Goal: Transaction & Acquisition: Purchase product/service

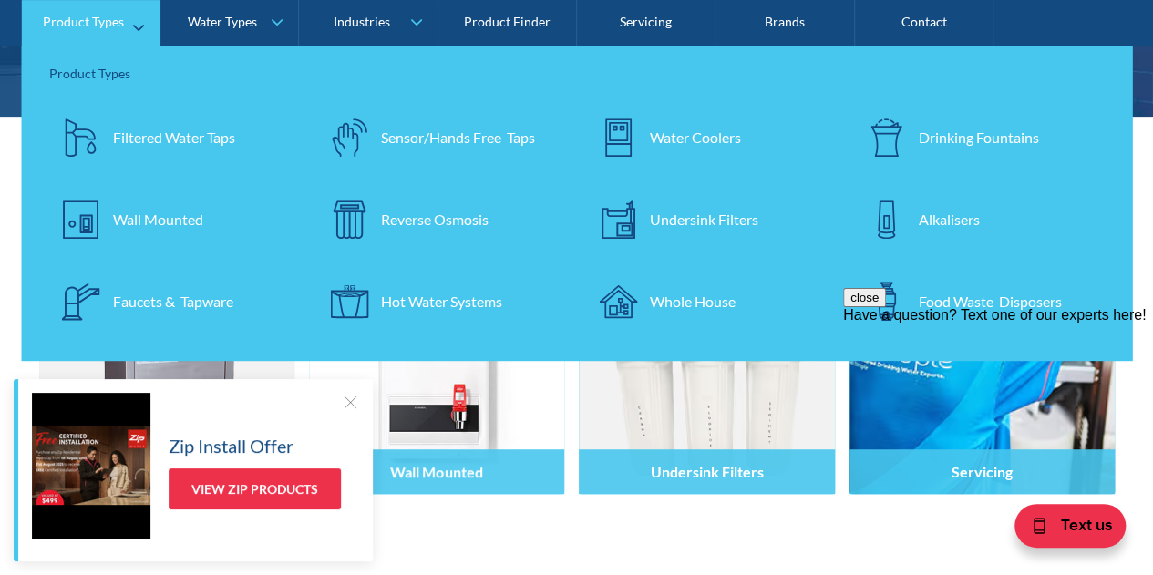
scroll to position [365, 0]
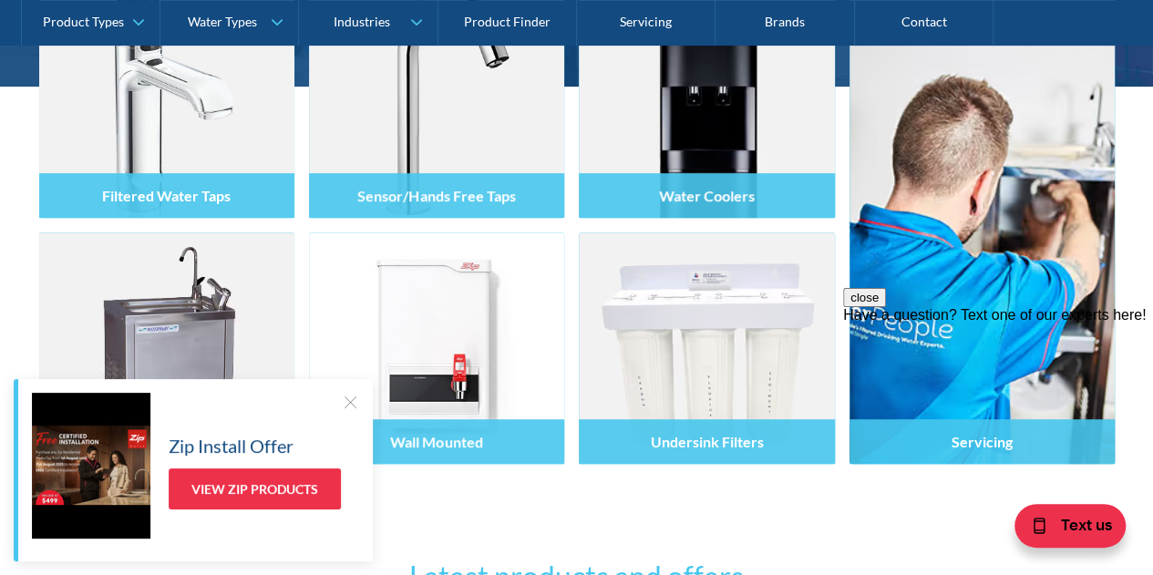
click at [350, 406] on div at bounding box center [350, 402] width 18 height 18
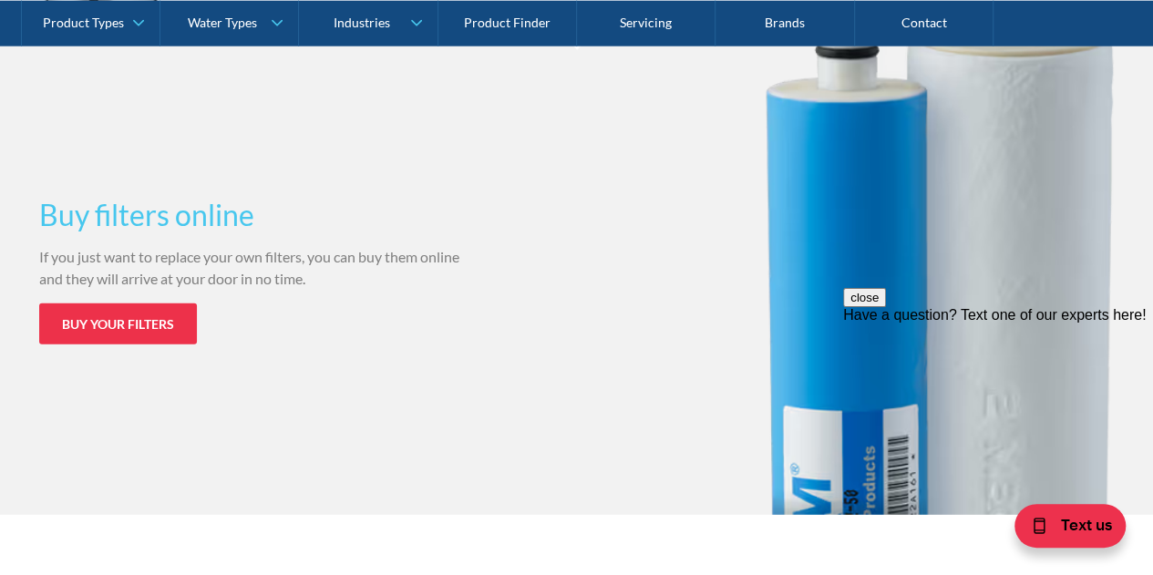
scroll to position [2279, 0]
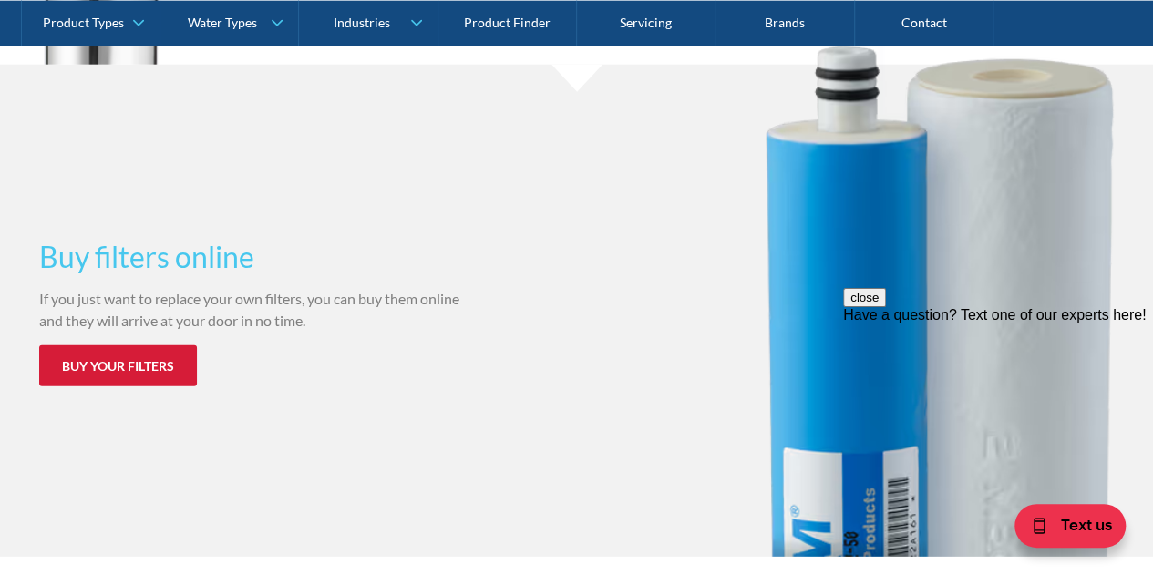
click at [131, 356] on link "Buy your filters" at bounding box center [118, 366] width 158 height 41
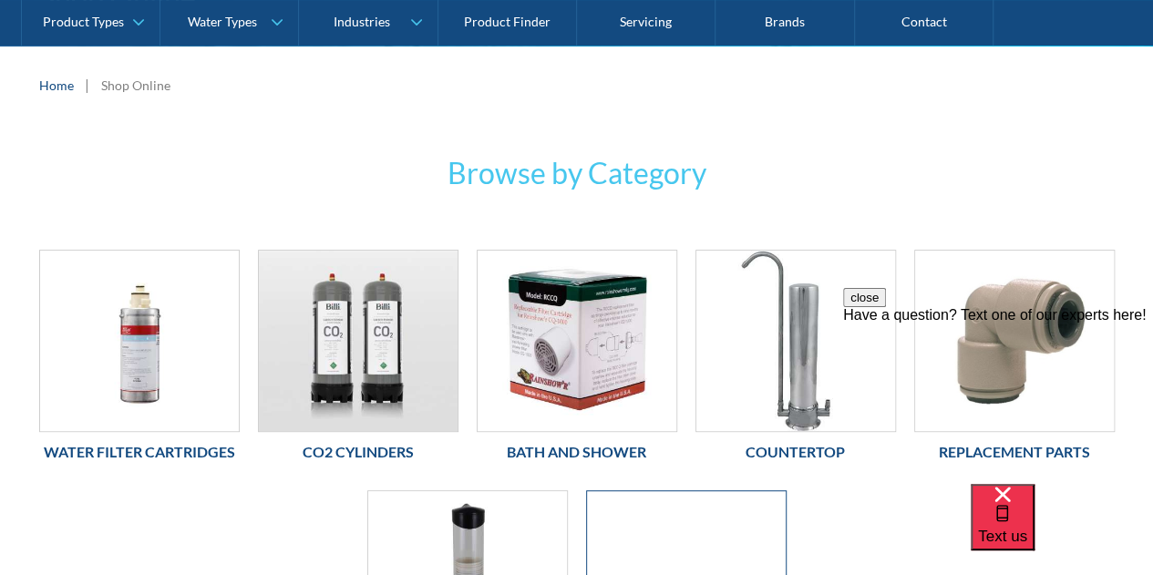
scroll to position [182, 0]
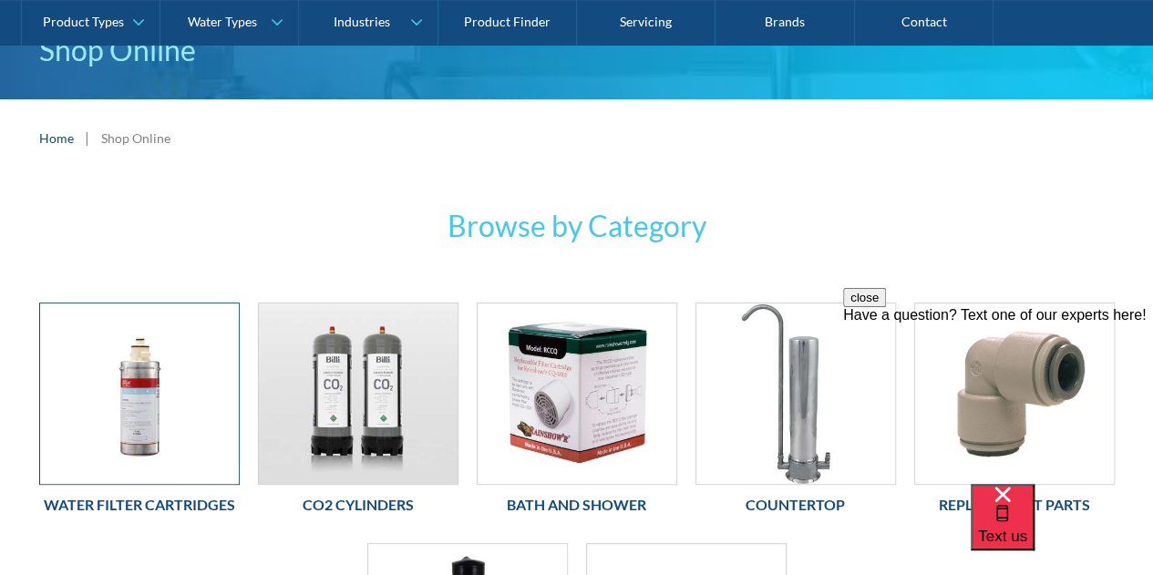
click at [126, 404] on img at bounding box center [139, 394] width 199 height 181
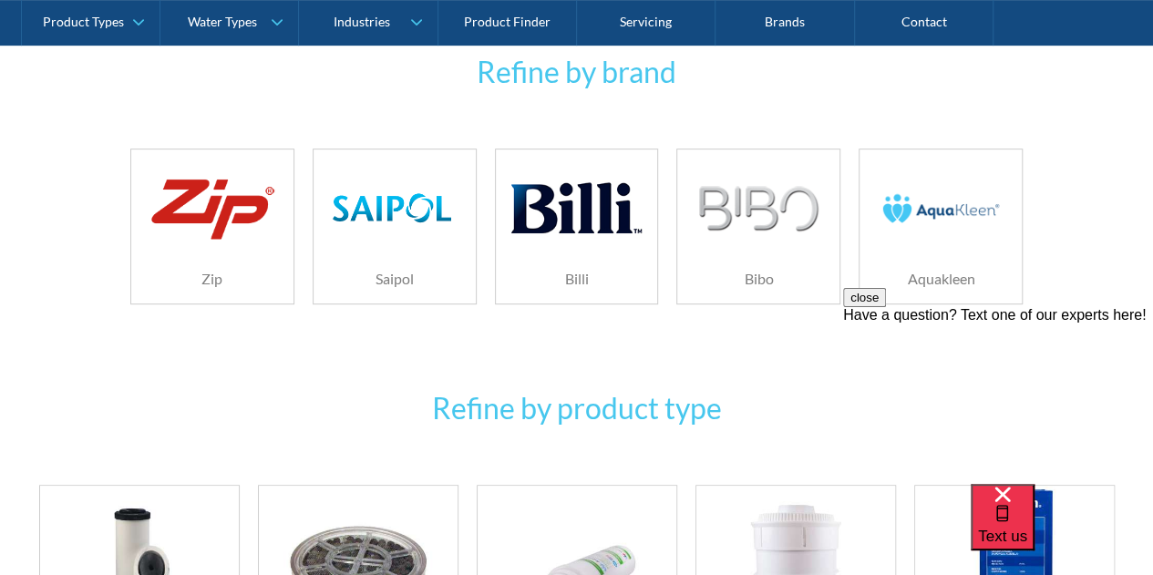
scroll to position [365, 0]
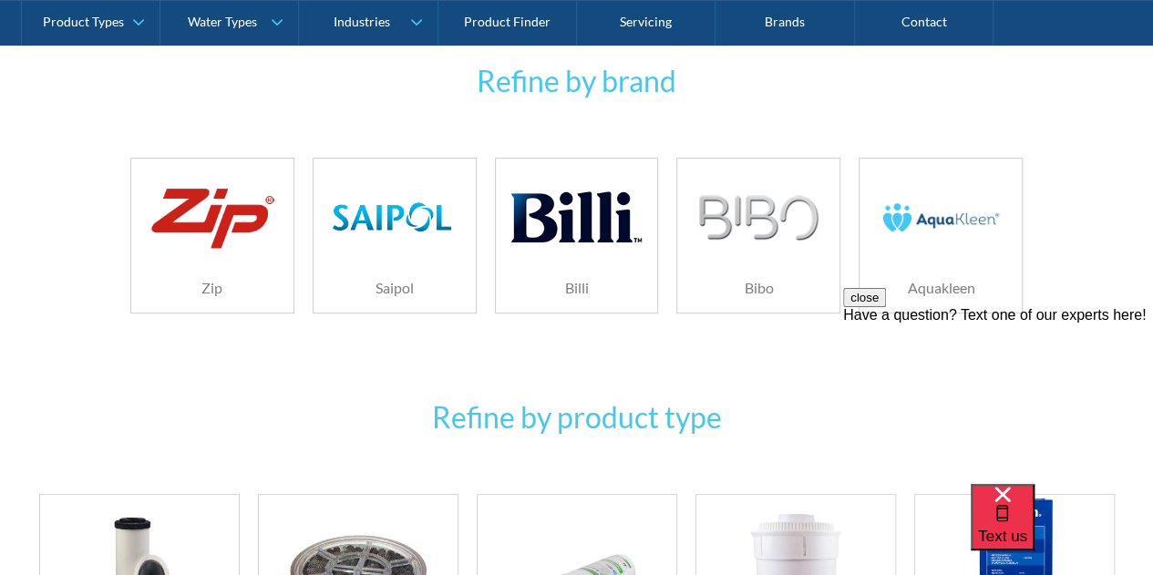
click at [124, 271] on div "Zip" at bounding box center [212, 236] width 182 height 156
click at [190, 260] on div at bounding box center [212, 217] width 129 height 91
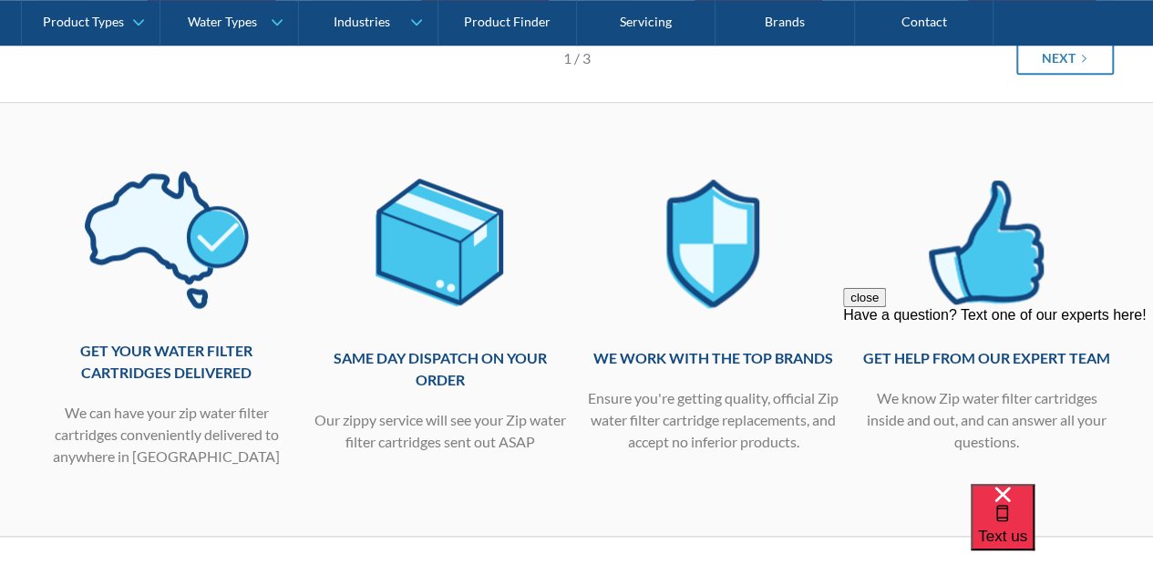
scroll to position [729, 0]
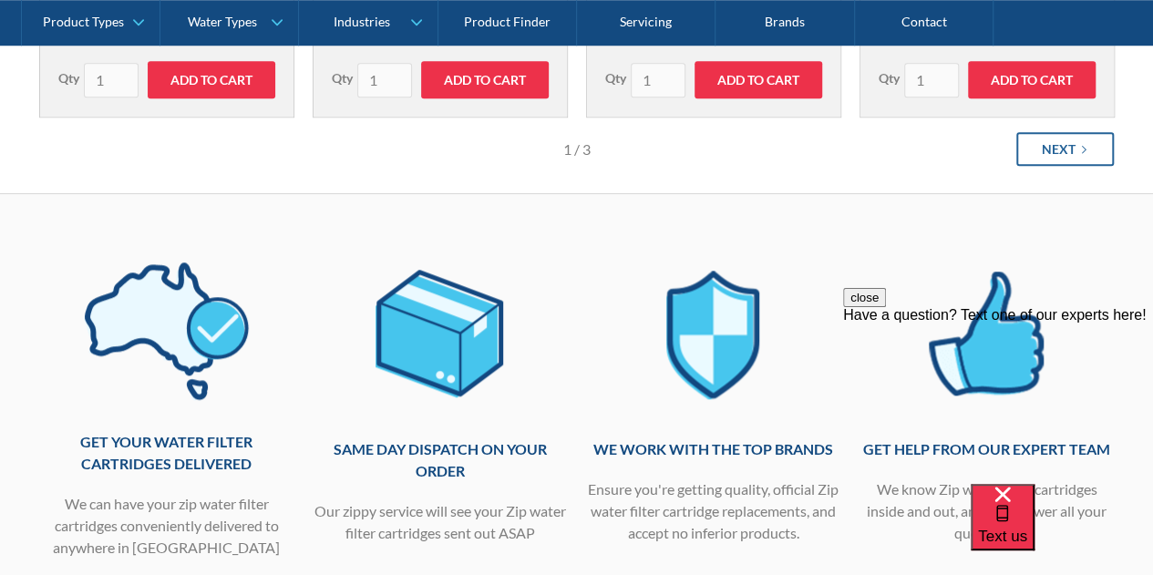
click at [1074, 161] on link "Next" at bounding box center [1065, 149] width 98 height 34
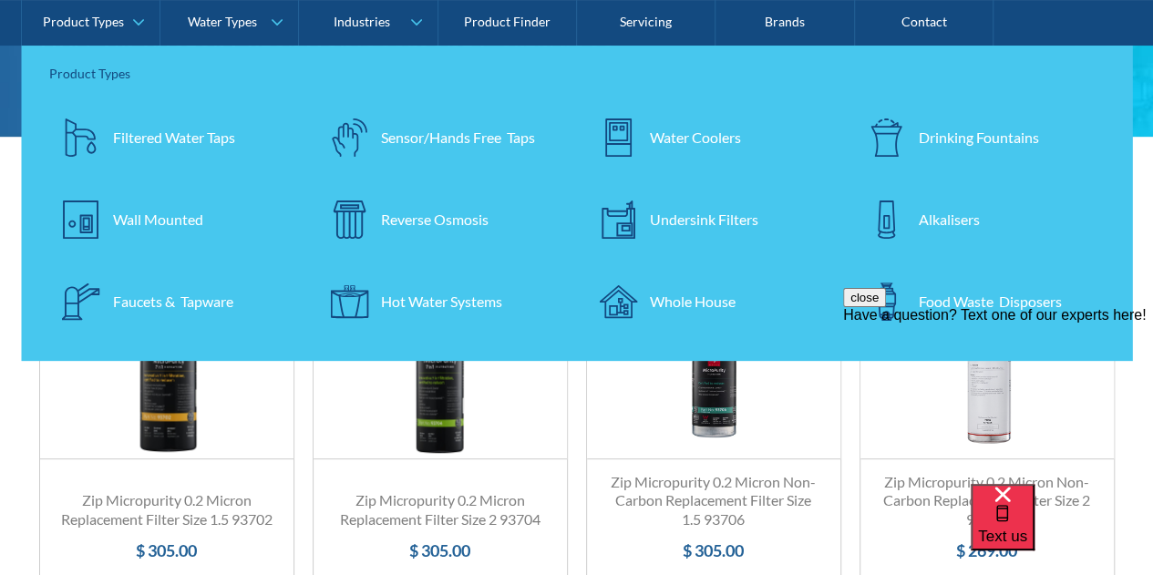
scroll to position [0, 0]
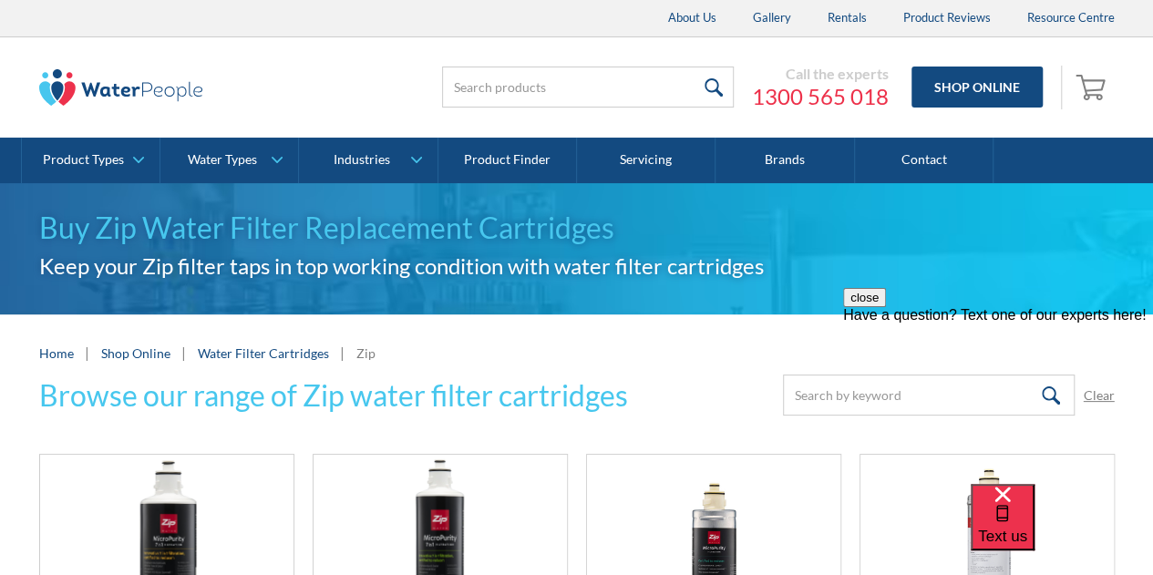
click at [124, 87] on img at bounding box center [121, 87] width 164 height 36
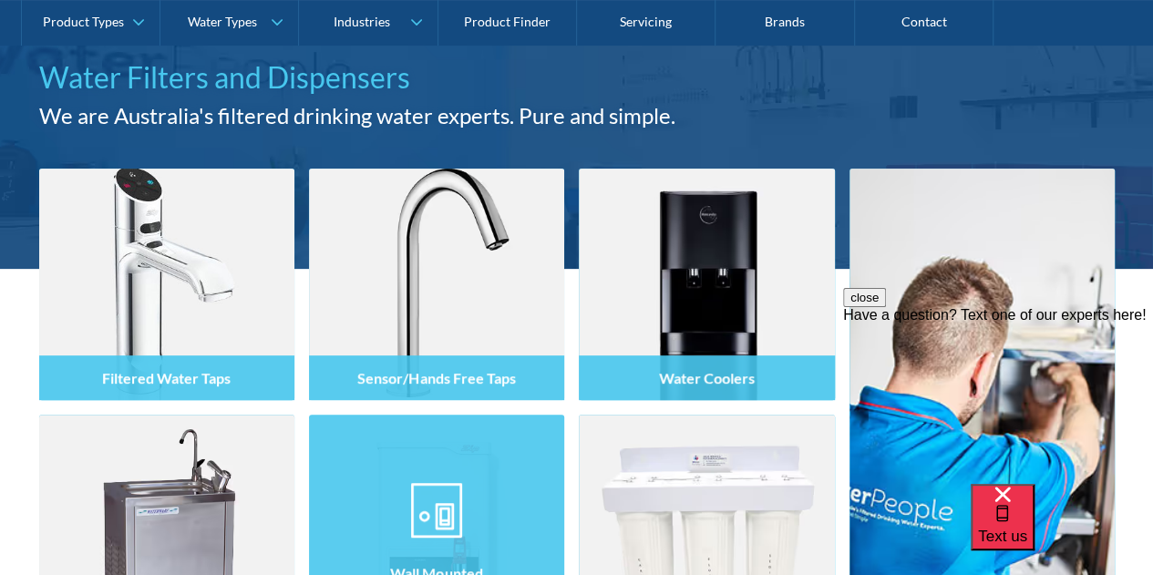
scroll to position [182, 0]
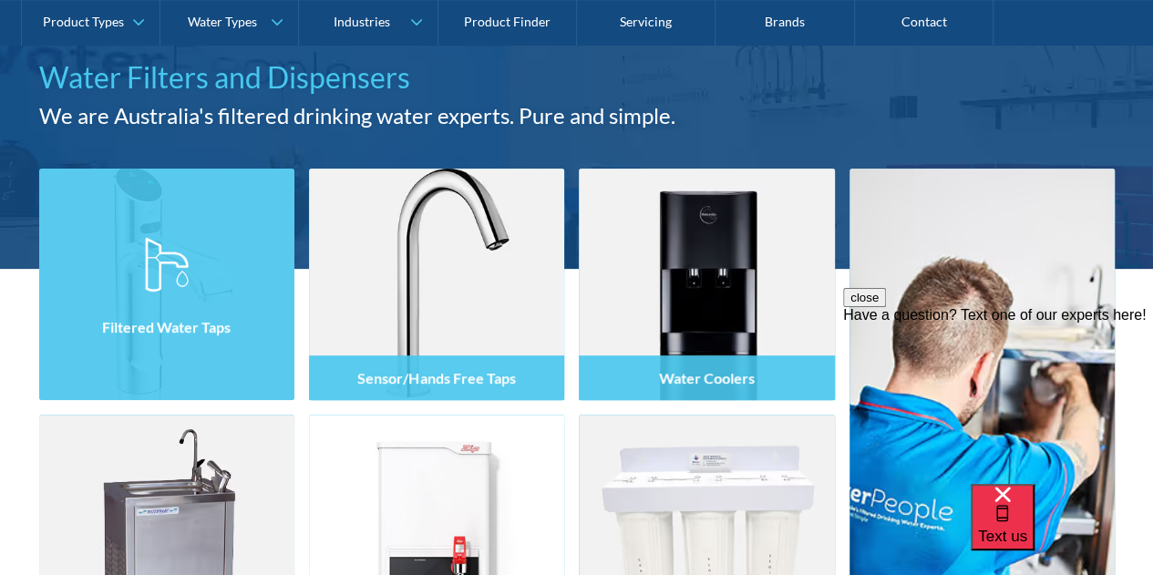
click at [196, 240] on img at bounding box center [166, 285] width 255 height 232
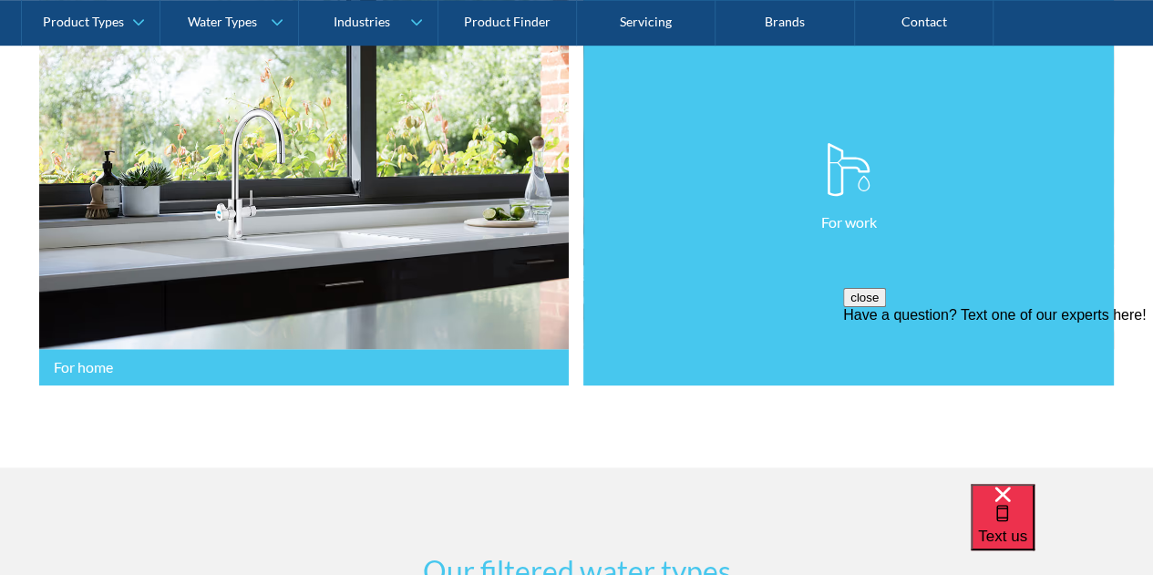
scroll to position [547, 0]
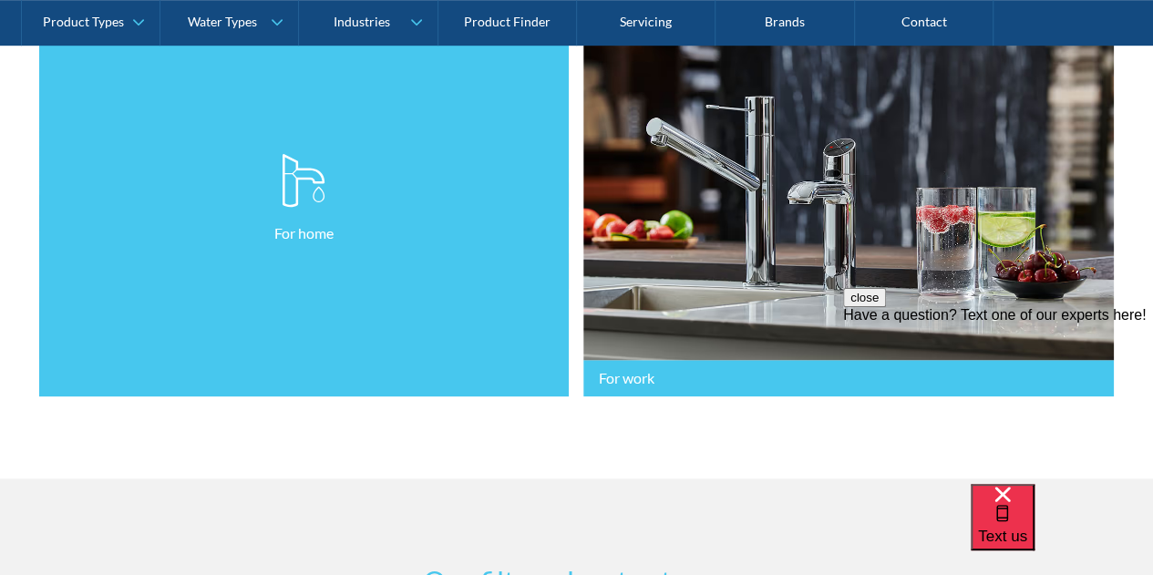
click at [341, 274] on link "For home" at bounding box center [304, 199] width 531 height 397
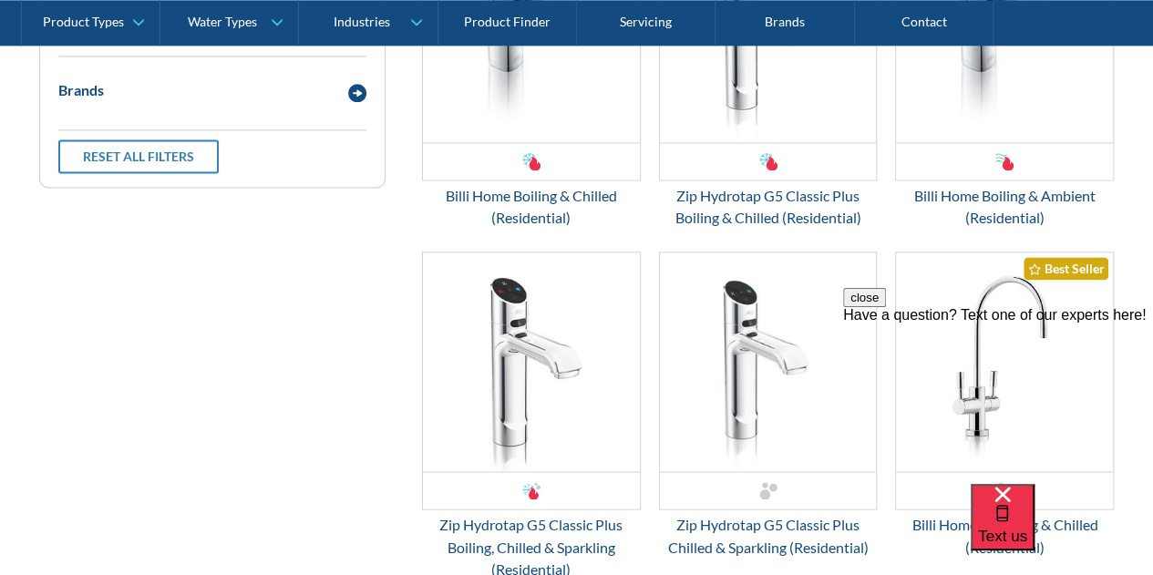
scroll to position [1003, 0]
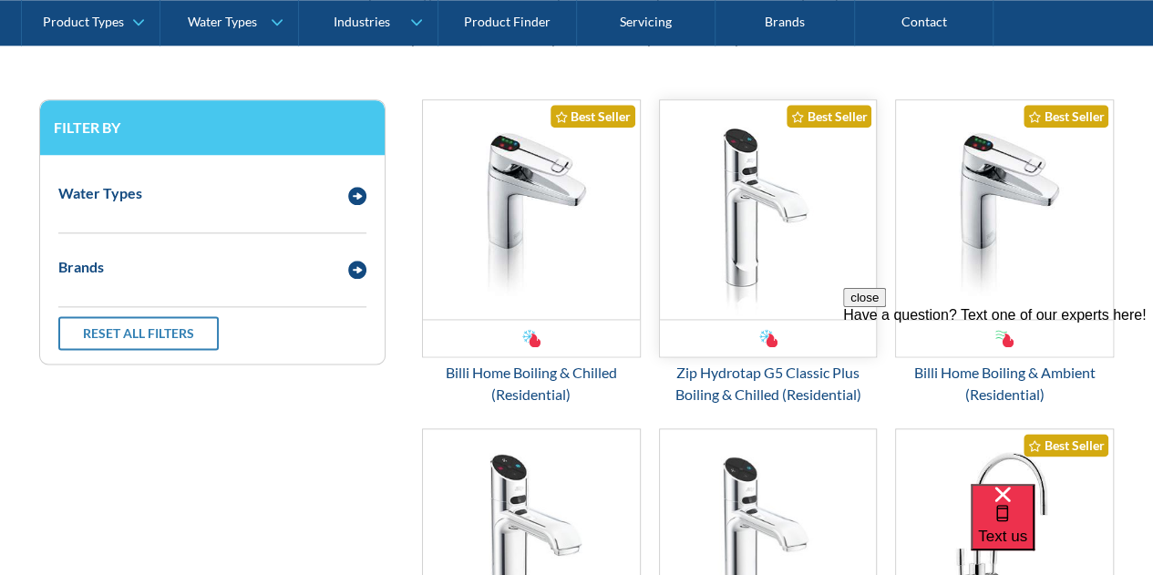
click at [768, 243] on img "Email Form 3" at bounding box center [768, 209] width 217 height 219
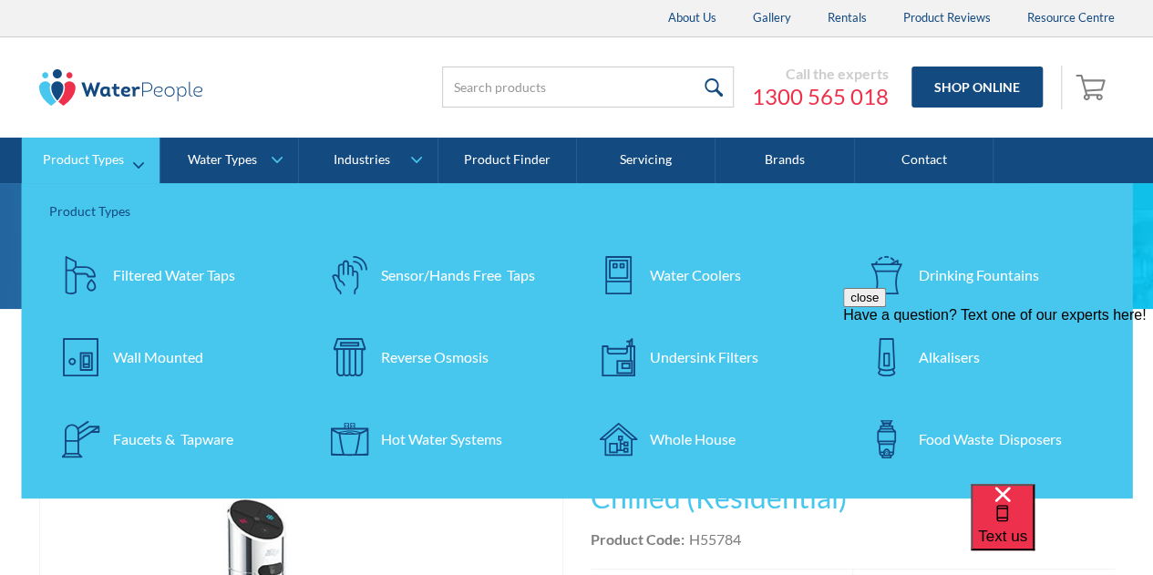
click at [680, 355] on div "Undersink Filters" at bounding box center [704, 357] width 108 height 22
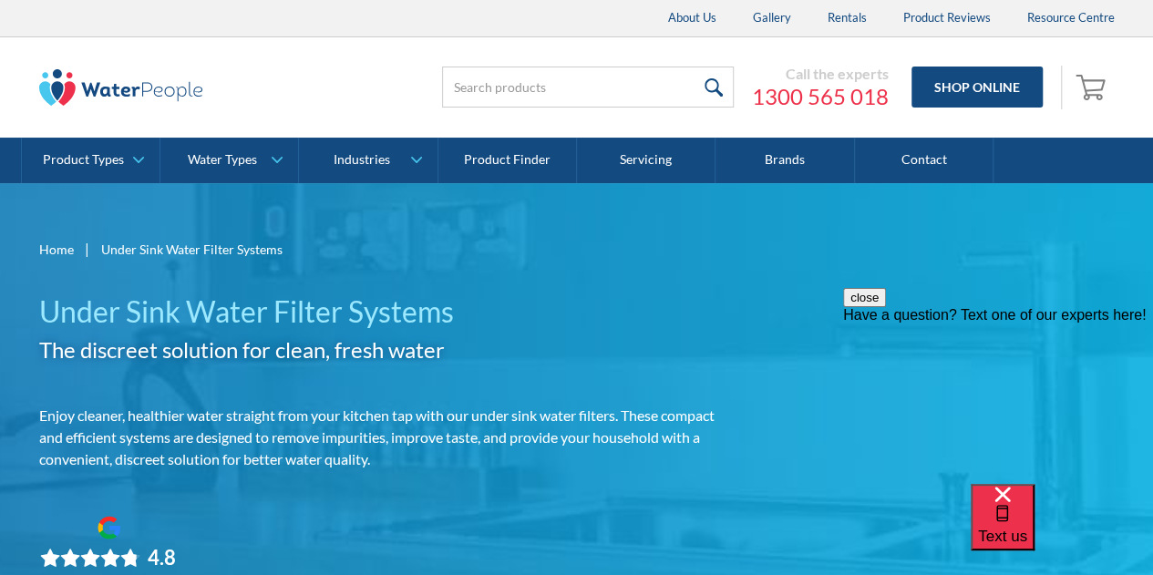
click at [120, 79] on img at bounding box center [121, 87] width 164 height 36
